Goal: Task Accomplishment & Management: Use online tool/utility

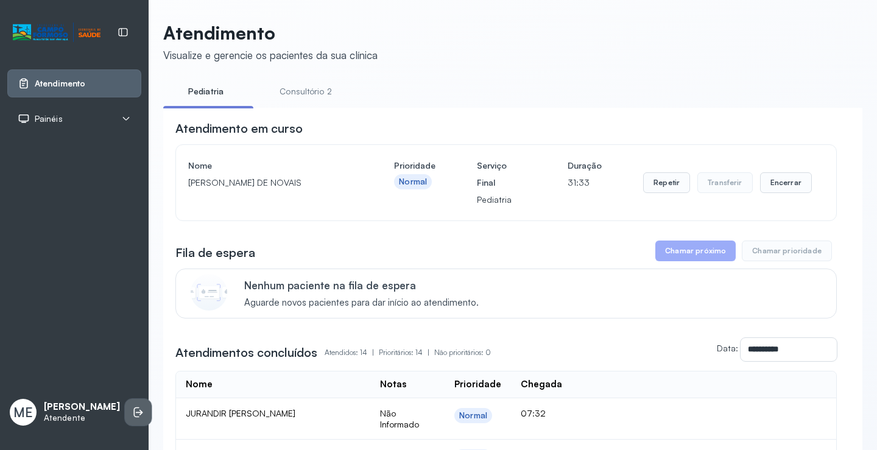
click at [132, 409] on icon at bounding box center [138, 412] width 12 height 12
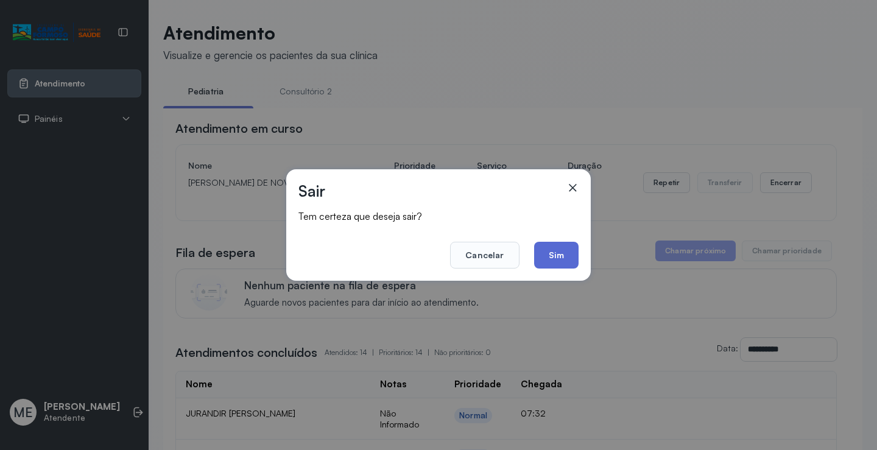
click at [573, 254] on button "Sim" at bounding box center [556, 255] width 44 height 27
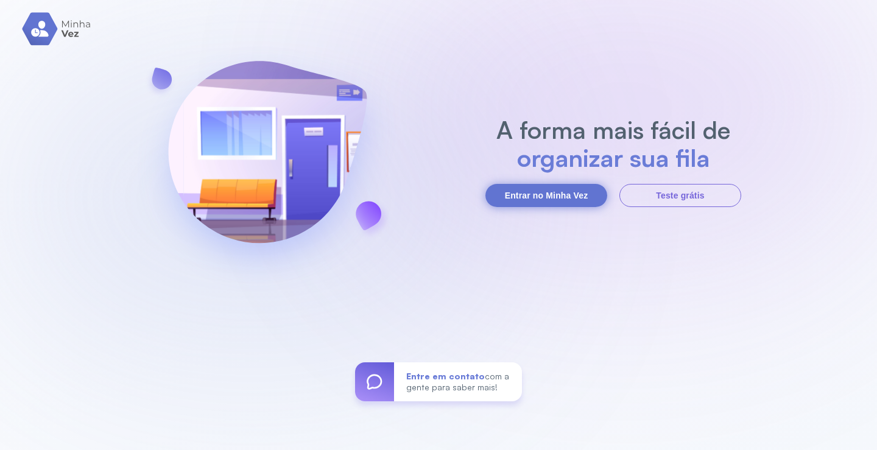
click at [562, 191] on button "Entrar no Minha Vez" at bounding box center [547, 195] width 122 height 23
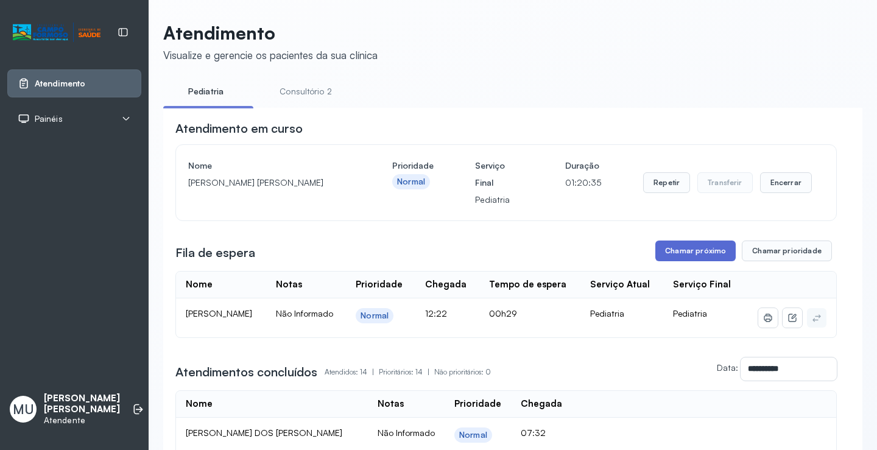
click at [695, 253] on button "Chamar próximo" at bounding box center [696, 251] width 80 height 21
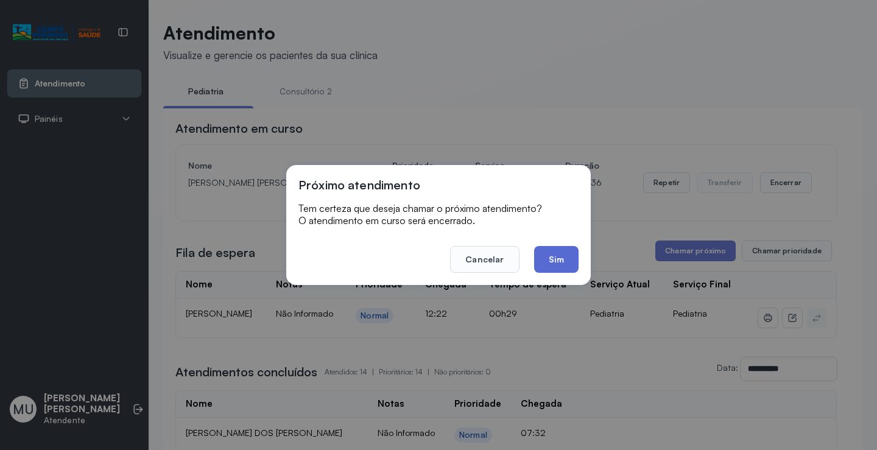
click at [556, 261] on button "Sim" at bounding box center [556, 259] width 44 height 27
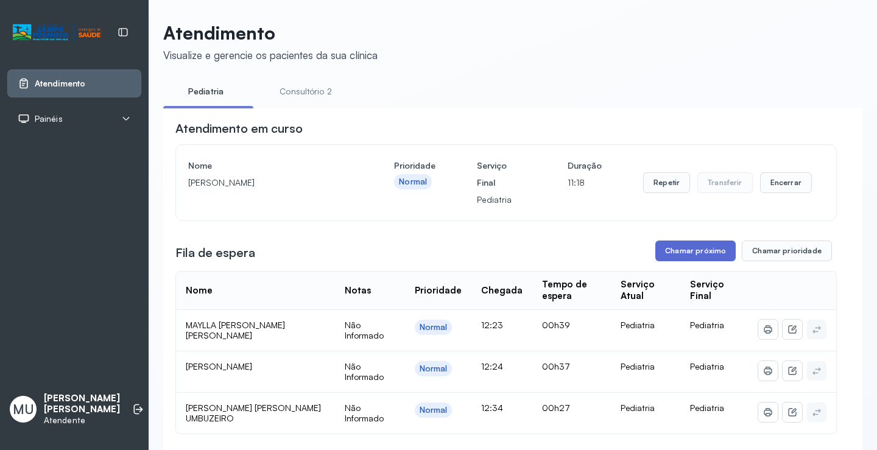
click at [685, 255] on button "Chamar próximo" at bounding box center [696, 251] width 80 height 21
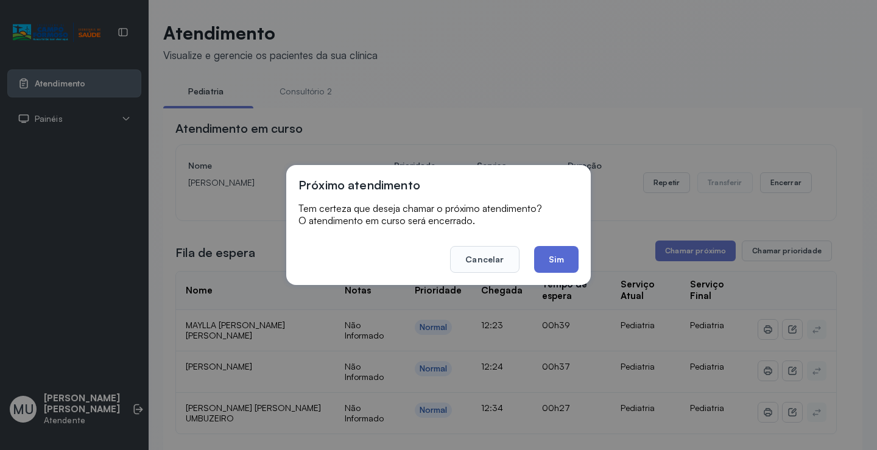
click at [561, 253] on button "Sim" at bounding box center [556, 259] width 44 height 27
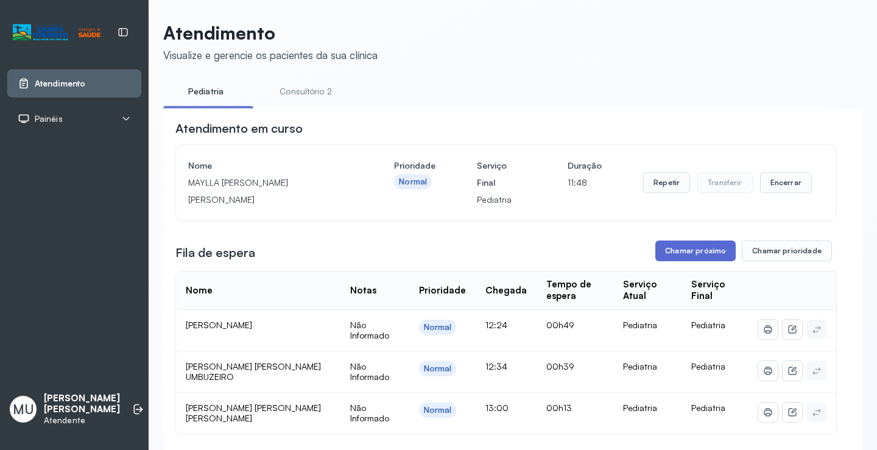
click at [685, 247] on button "Chamar próximo" at bounding box center [696, 251] width 80 height 21
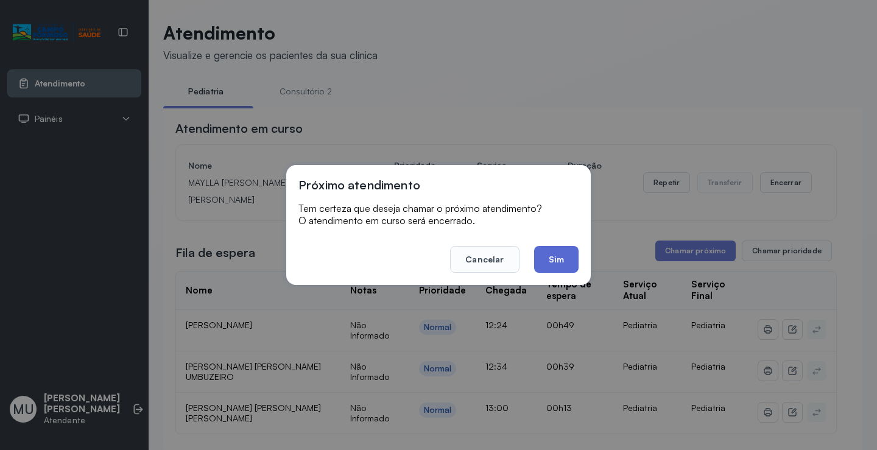
click at [555, 254] on button "Sim" at bounding box center [556, 259] width 44 height 27
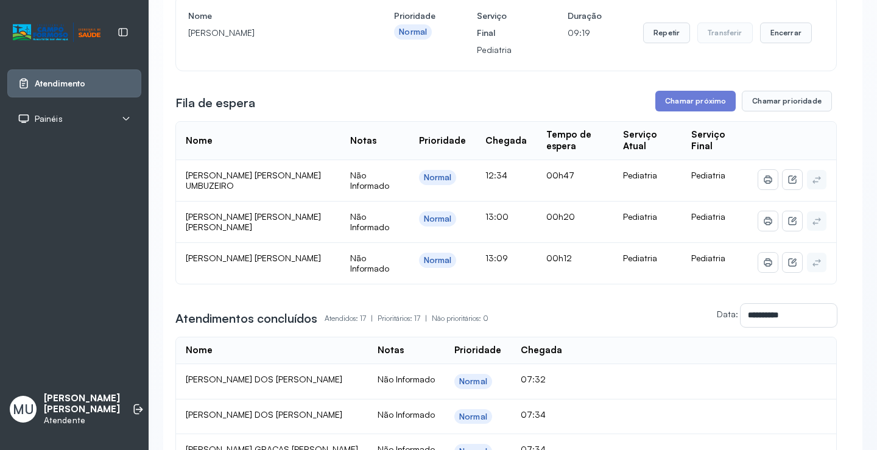
scroll to position [122, 0]
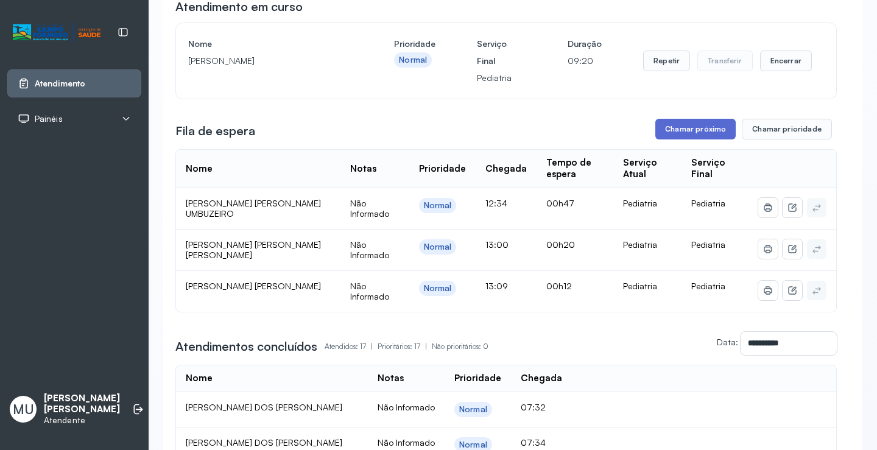
click at [685, 130] on button "Chamar próximo" at bounding box center [696, 129] width 80 height 21
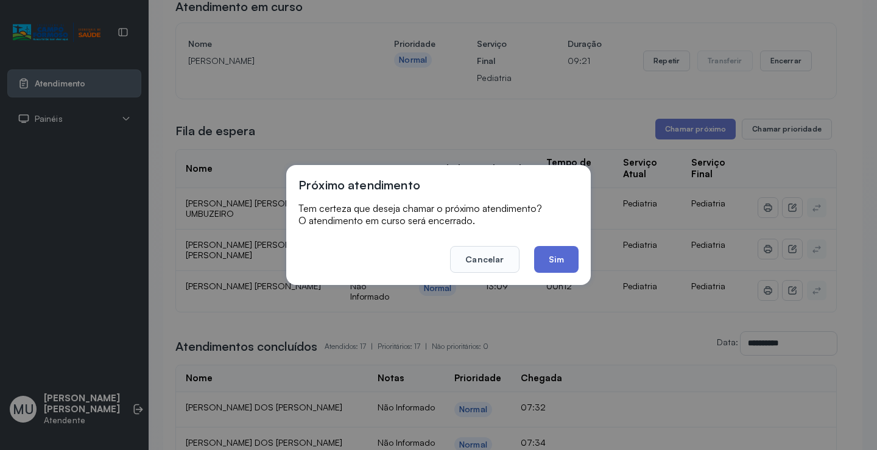
click at [556, 258] on button "Sim" at bounding box center [556, 259] width 44 height 27
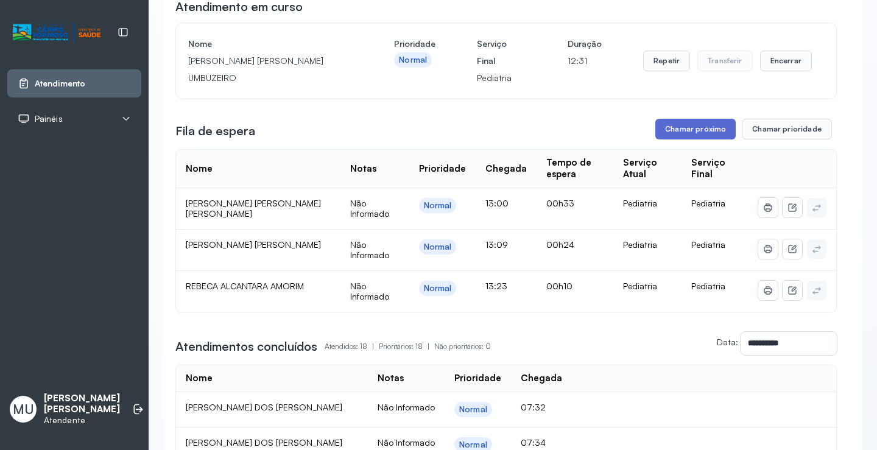
click at [662, 132] on button "Chamar próximo" at bounding box center [696, 129] width 80 height 21
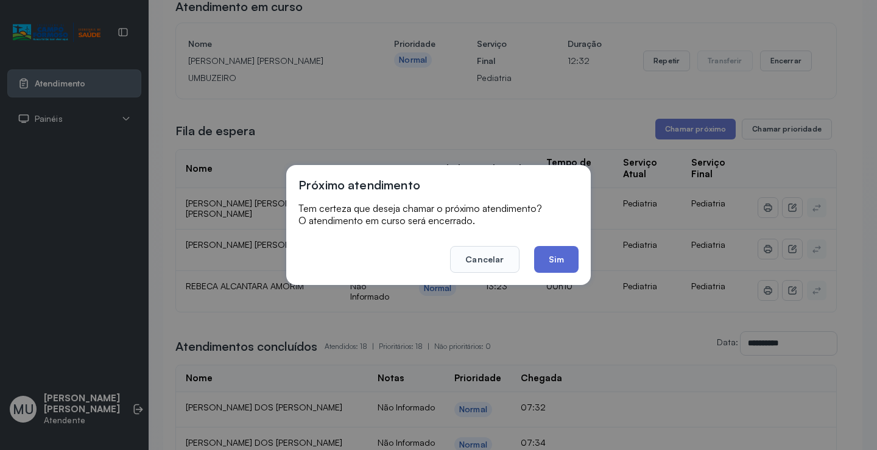
click at [561, 256] on button "Sim" at bounding box center [556, 259] width 44 height 27
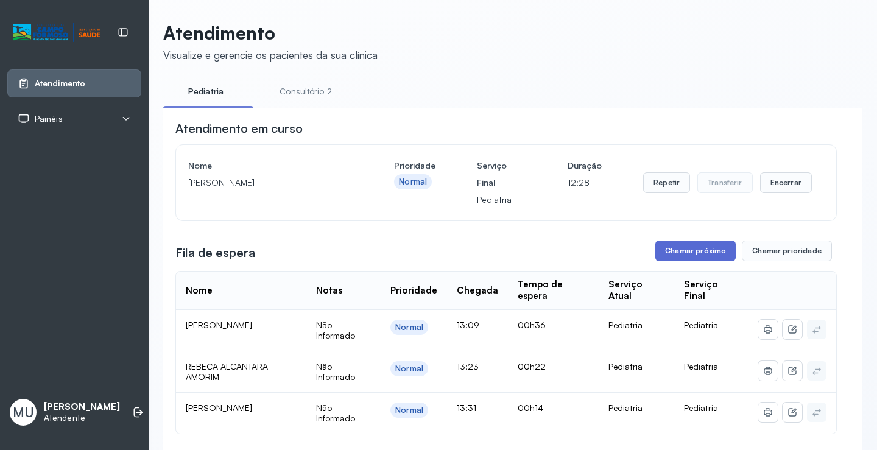
click at [687, 250] on button "Chamar próximo" at bounding box center [696, 251] width 80 height 21
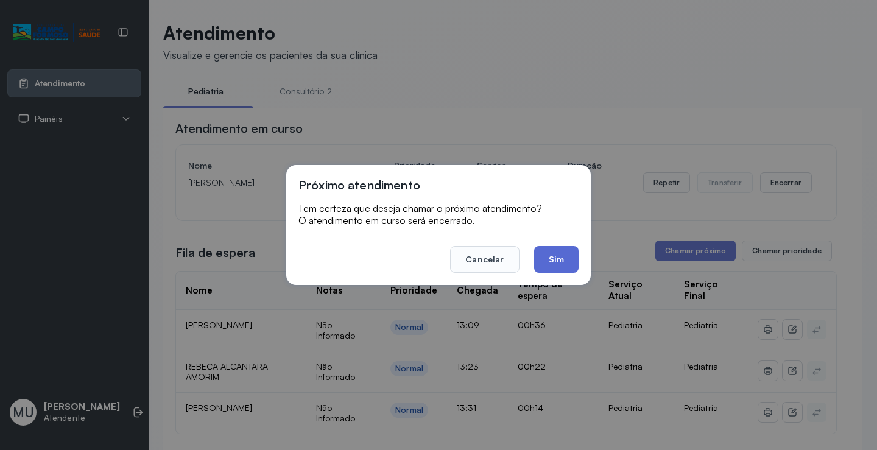
click at [557, 258] on button "Sim" at bounding box center [556, 259] width 44 height 27
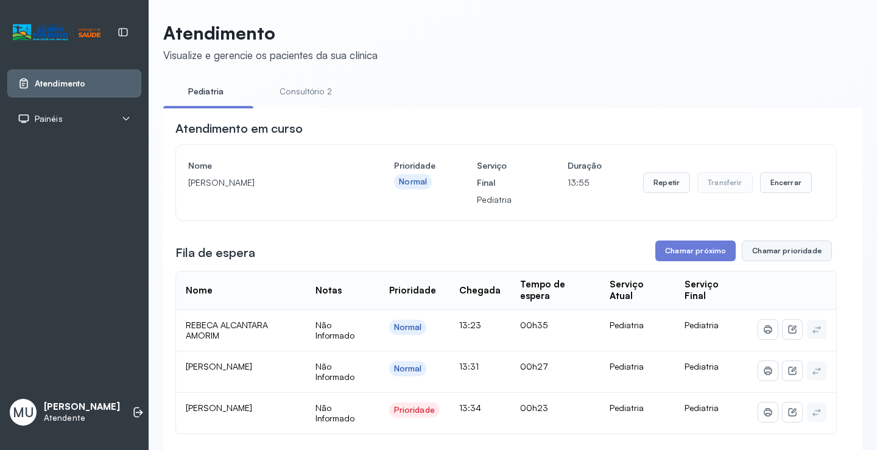
click at [777, 252] on button "Chamar prioridade" at bounding box center [787, 251] width 90 height 21
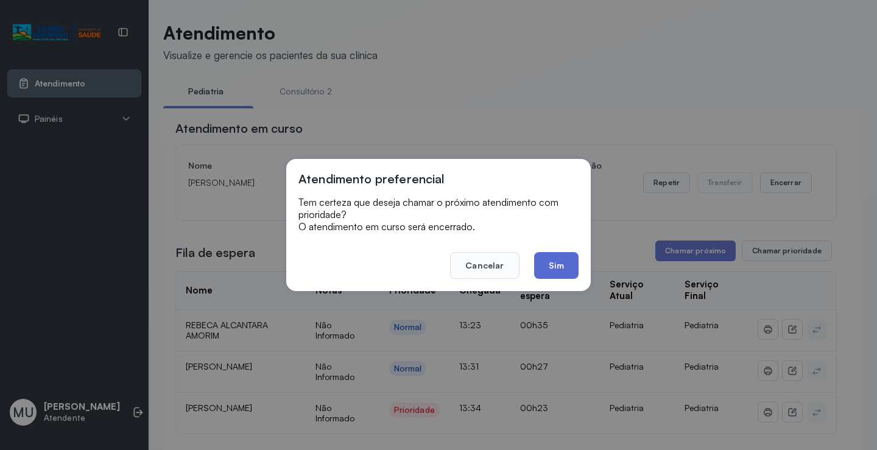
click at [562, 261] on button "Sim" at bounding box center [556, 265] width 44 height 27
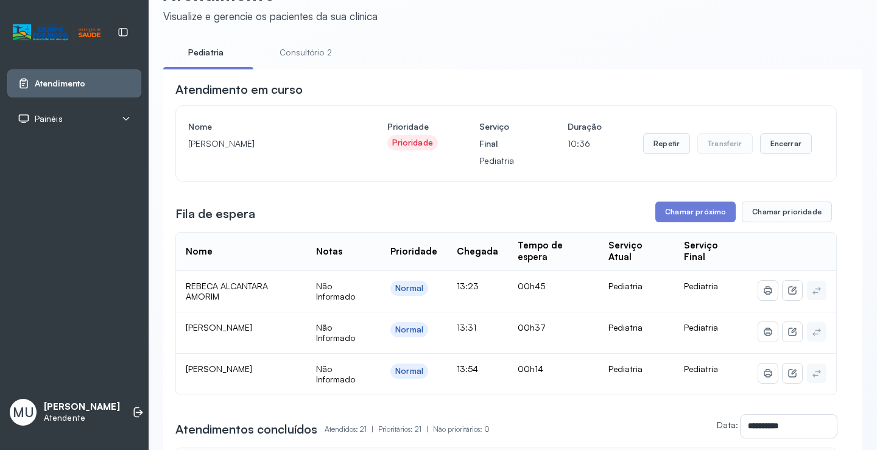
scroll to position [244, 0]
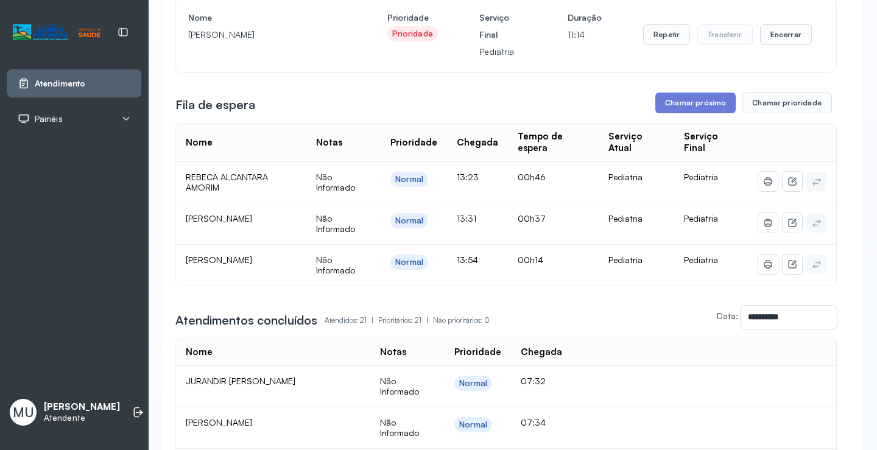
scroll to position [145, 0]
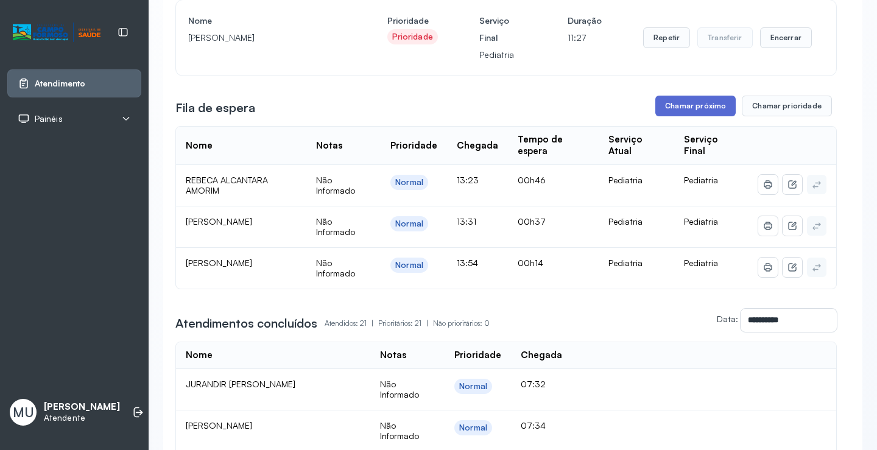
click at [693, 111] on button "Chamar próximo" at bounding box center [696, 106] width 80 height 21
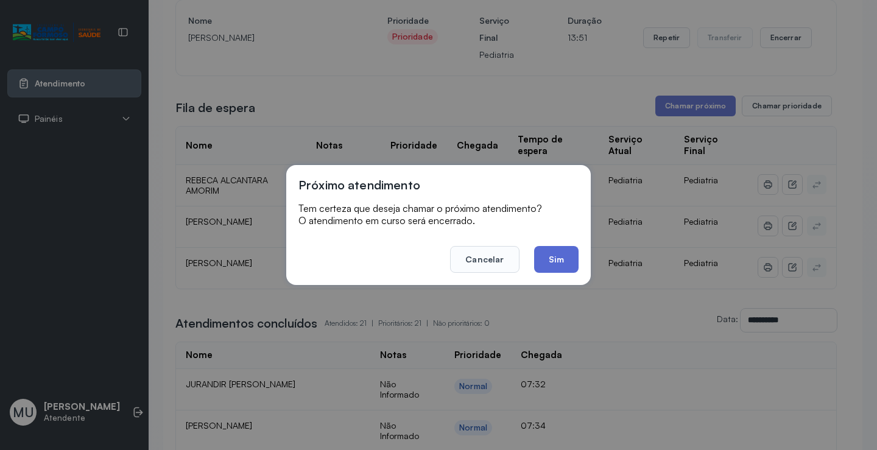
click at [550, 256] on button "Sim" at bounding box center [556, 259] width 44 height 27
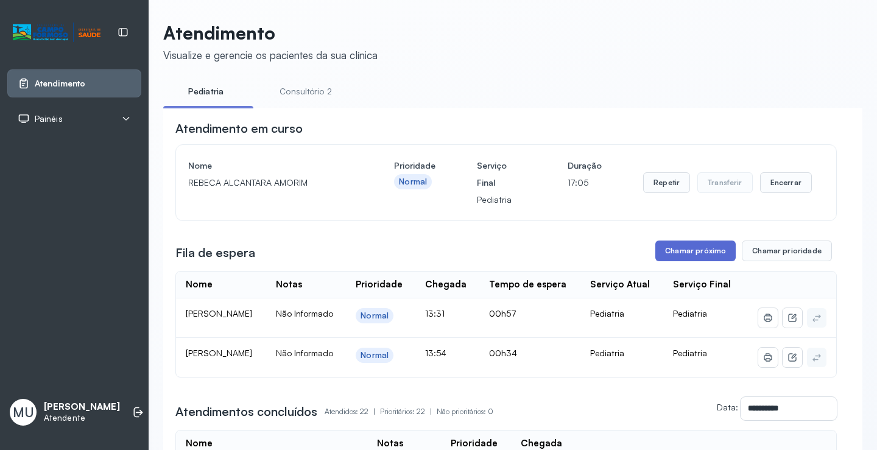
click at [690, 247] on button "Chamar próximo" at bounding box center [696, 251] width 80 height 21
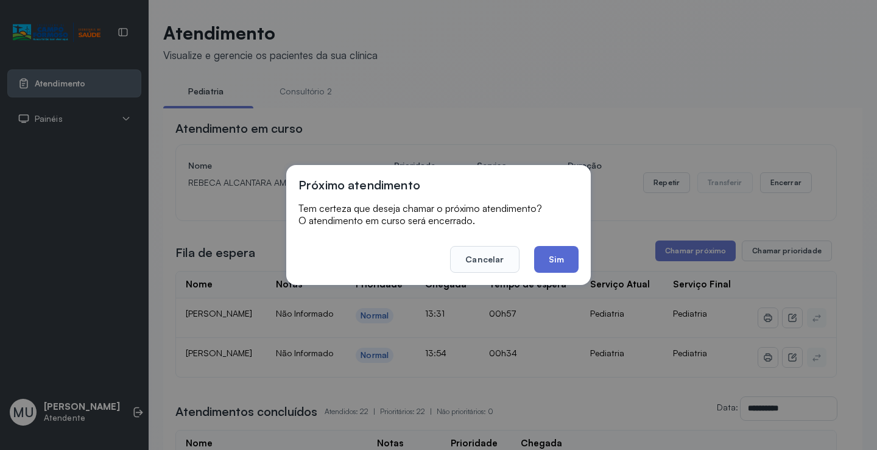
click at [551, 260] on button "Sim" at bounding box center [556, 259] width 44 height 27
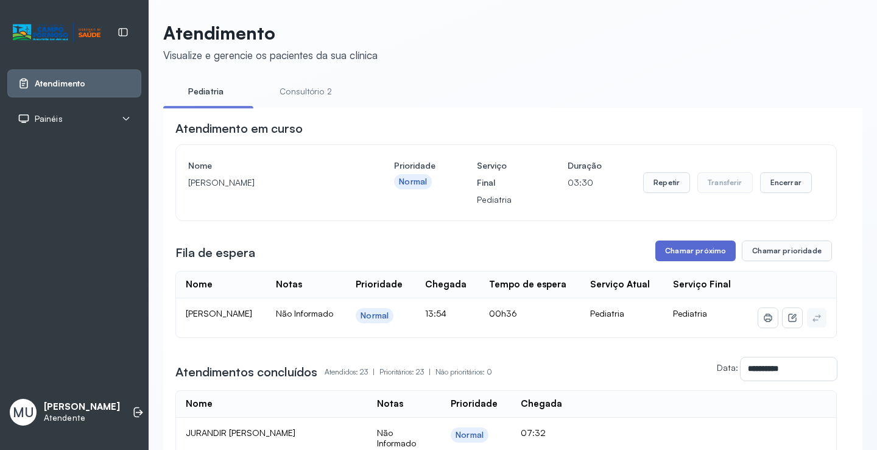
click at [678, 255] on button "Chamar próximo" at bounding box center [696, 251] width 80 height 21
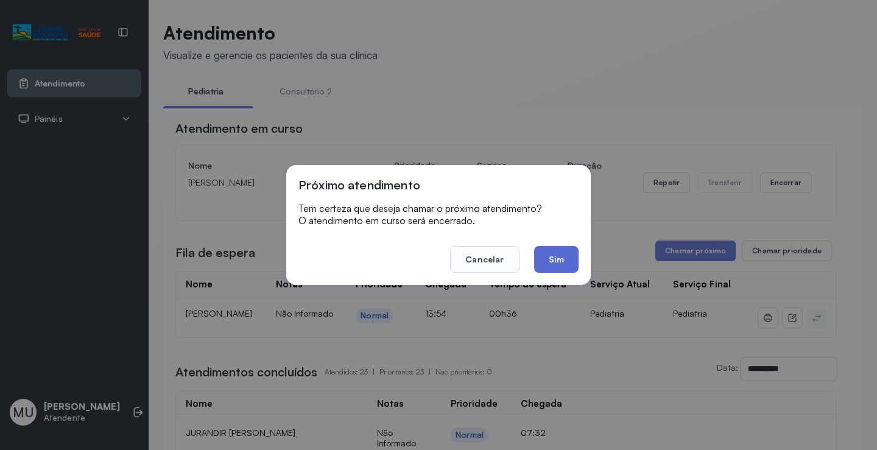
click at [549, 261] on button "Sim" at bounding box center [556, 259] width 44 height 27
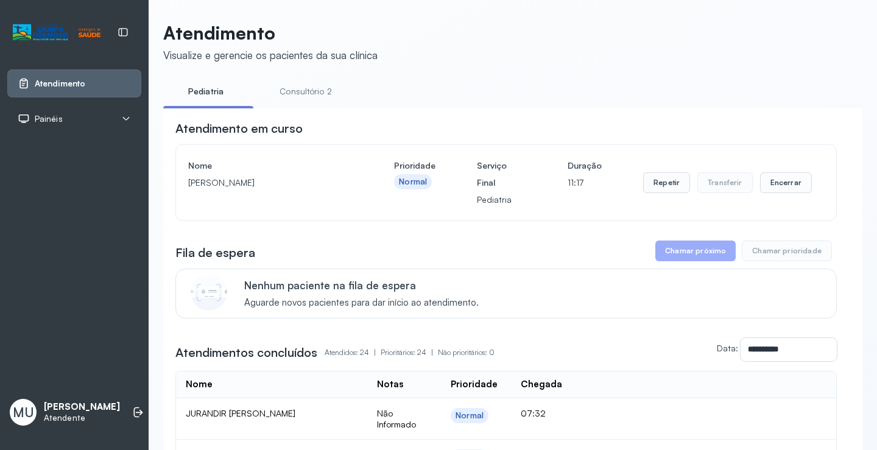
click at [692, 256] on button "Chamar próximo" at bounding box center [696, 251] width 80 height 21
click at [693, 251] on button "Chamar próximo" at bounding box center [696, 251] width 80 height 21
click at [697, 248] on button "Chamar próximo" at bounding box center [696, 251] width 80 height 21
click at [694, 260] on button "Chamar próximo" at bounding box center [696, 251] width 80 height 21
click at [216, 93] on link "Pediatria" at bounding box center [205, 92] width 85 height 20
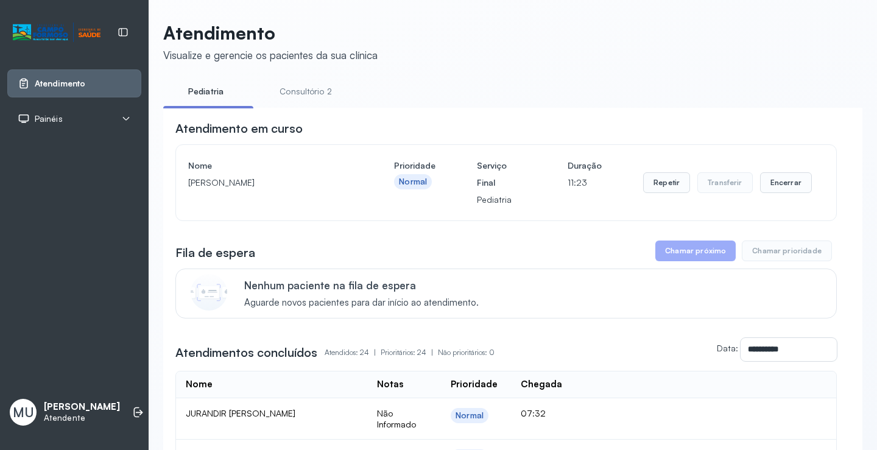
click at [216, 93] on link "Pediatria" at bounding box center [205, 92] width 85 height 20
click at [681, 253] on button "Chamar próximo" at bounding box center [696, 251] width 80 height 21
click at [682, 253] on button "Chamar próximo" at bounding box center [696, 251] width 80 height 21
click at [407, 185] on div "Normal" at bounding box center [413, 182] width 28 height 10
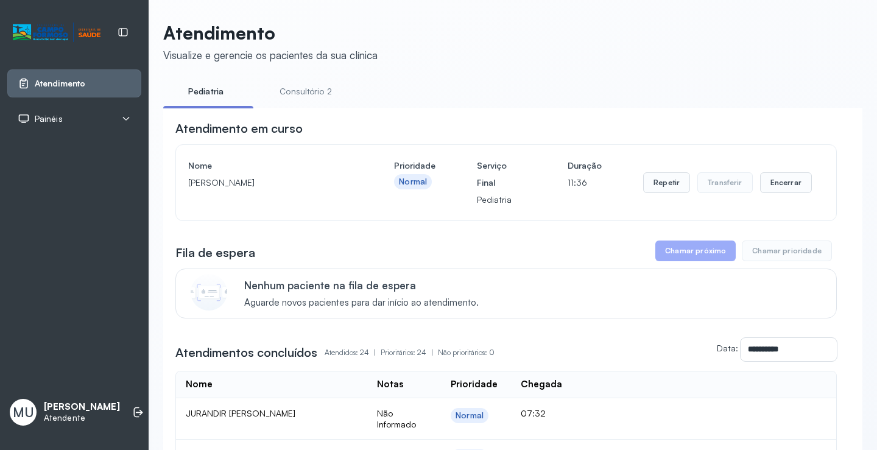
click at [211, 97] on link "Pediatria" at bounding box center [205, 92] width 85 height 20
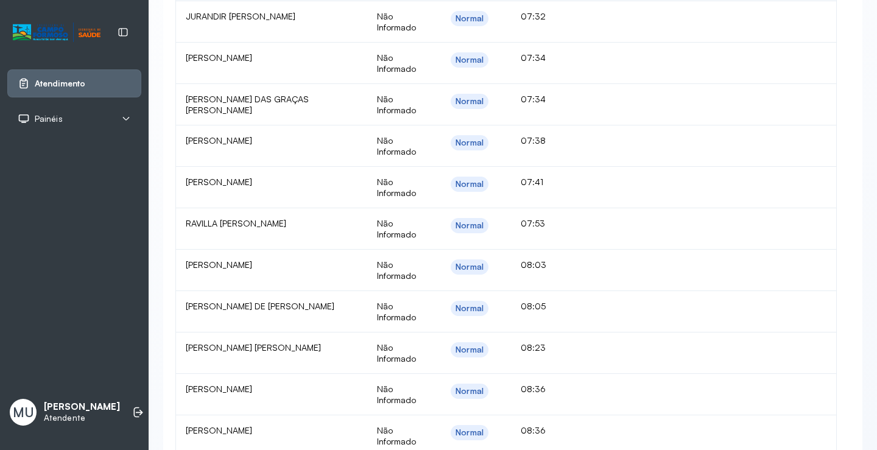
scroll to position [93, 0]
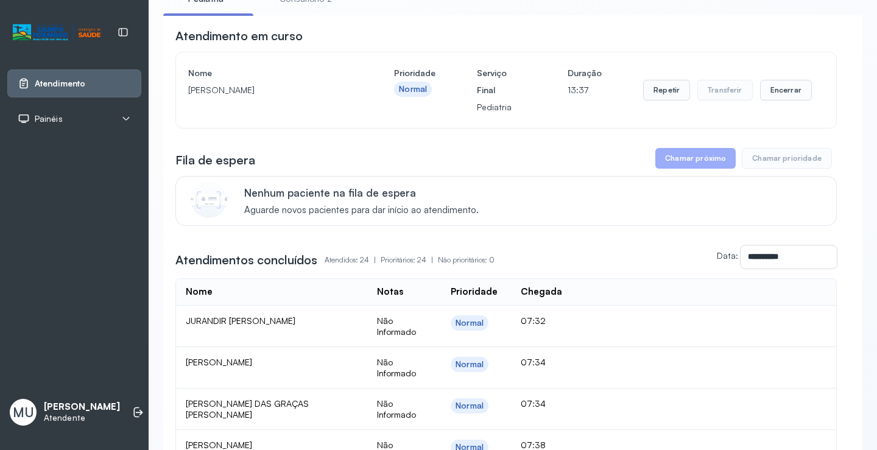
click at [683, 159] on button "Chamar próximo" at bounding box center [696, 158] width 80 height 21
